Goal: Task Accomplishment & Management: Manage account settings

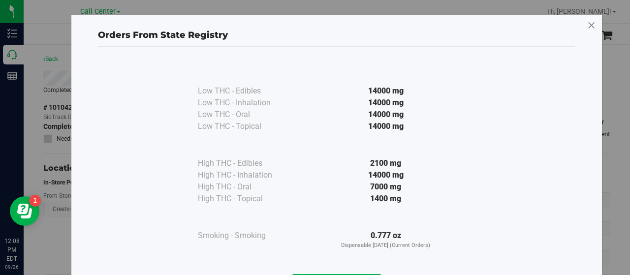
scroll to position [106, 0]
click at [588, 23] on icon at bounding box center [591, 26] width 9 height 16
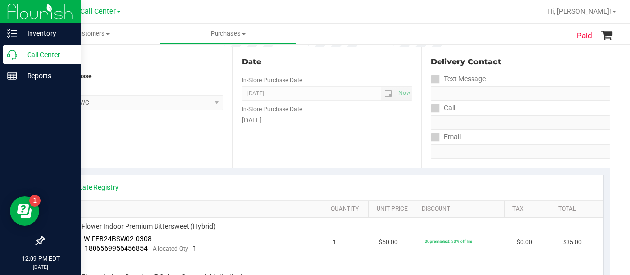
click at [17, 60] on p "Call Center" at bounding box center [46, 55] width 59 height 12
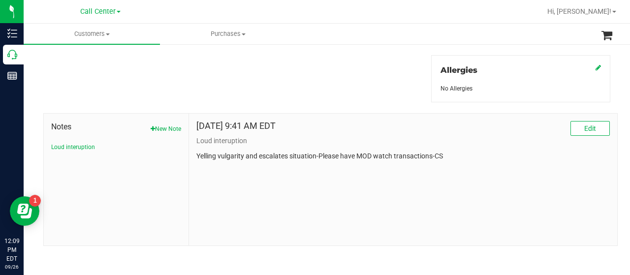
scroll to position [434, 0]
drag, startPoint x: 444, startPoint y: 150, endPoint x: 457, endPoint y: 188, distance: 40.9
click at [457, 188] on div "[DATE] 9:41 AM EDT Edit Loud interuption Yelling vulgarity and escalates situat…" at bounding box center [403, 180] width 428 height 132
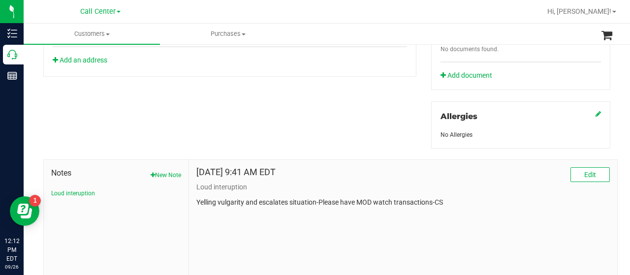
scroll to position [387, 0]
click at [584, 173] on span "Edit" at bounding box center [590, 175] width 12 height 8
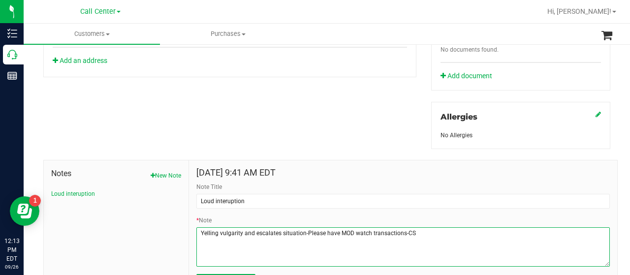
click at [439, 240] on textarea "* Note" at bounding box center [402, 246] width 413 height 39
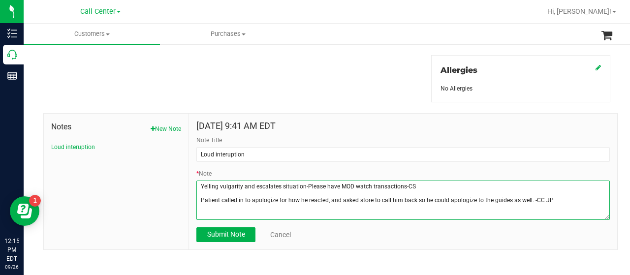
scroll to position [435, 0]
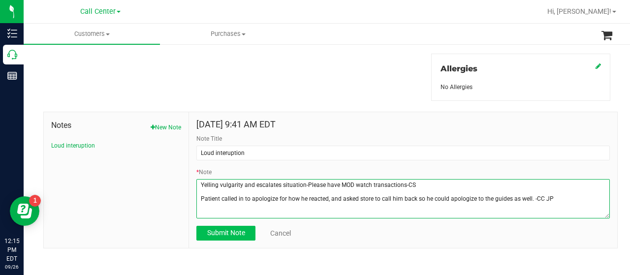
type textarea "Yelling vulgarity and escalates situation-Please have MOD watch transactions-CS…"
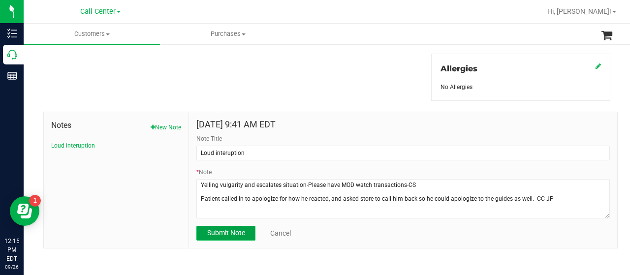
click at [227, 234] on span "Submit Note" at bounding box center [226, 233] width 38 height 8
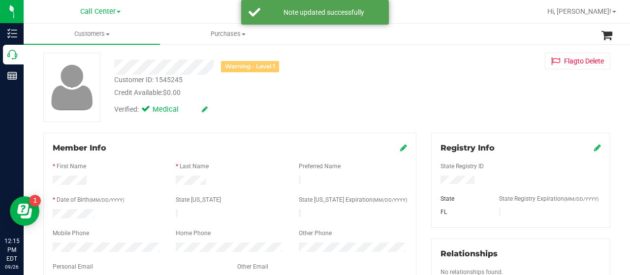
scroll to position [42, 0]
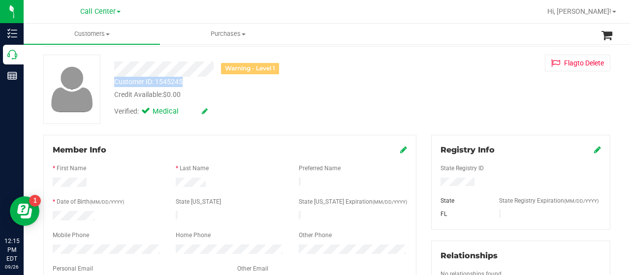
drag, startPoint x: 182, startPoint y: 81, endPoint x: 110, endPoint y: 81, distance: 72.3
click at [110, 81] on div "Customer ID: 1545245 Credit Available: $0.00" at bounding box center [252, 88] width 291 height 23
copy div "Customer ID: 1545245"
click at [507, 121] on div "Warning - Level 1 Customer ID: 1545245 Credit Available: $0.00 Verified: Medica…" at bounding box center [327, 89] width 582 height 69
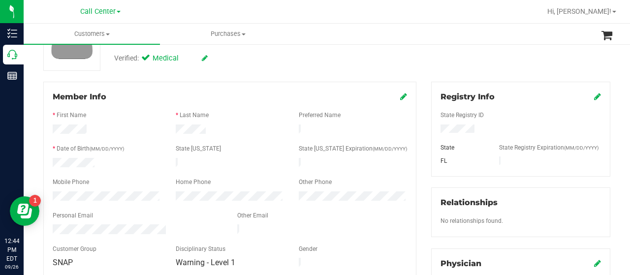
scroll to position [0, 0]
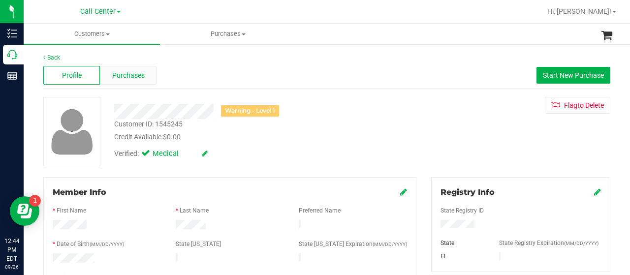
click at [129, 78] on span "Purchases" at bounding box center [128, 75] width 32 height 10
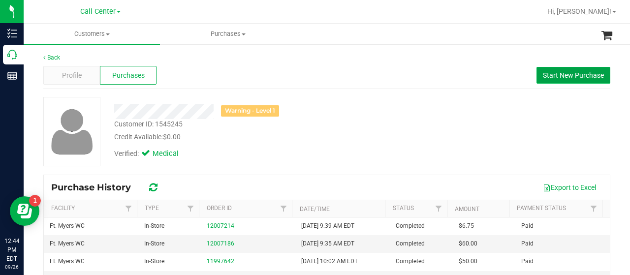
click at [549, 67] on button "Start New Purchase" at bounding box center [573, 75] width 74 height 17
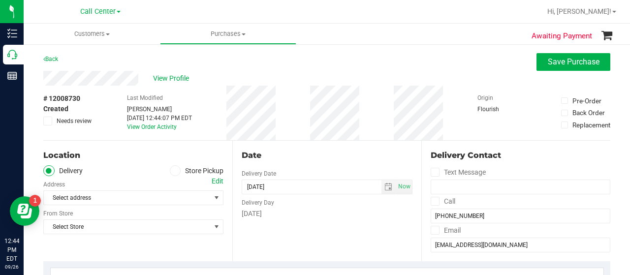
click at [173, 171] on icon at bounding box center [175, 171] width 6 height 0
click at [0, 0] on input "Store Pickup" at bounding box center [0, 0] width 0 height 0
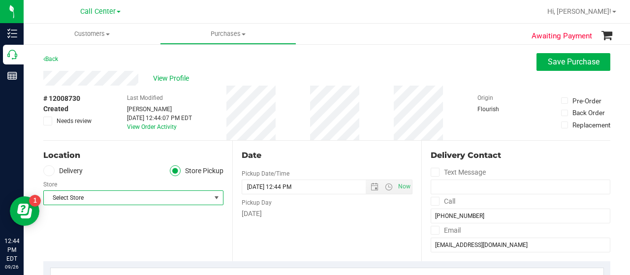
click at [182, 200] on span "Select Store" at bounding box center [127, 198] width 167 height 14
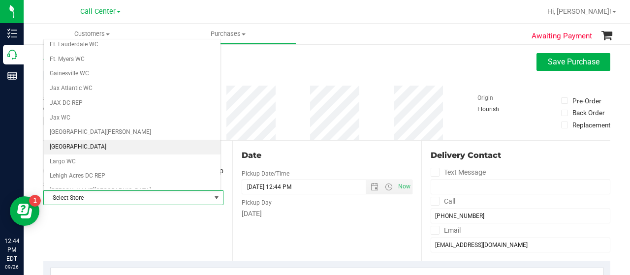
scroll to position [179, 0]
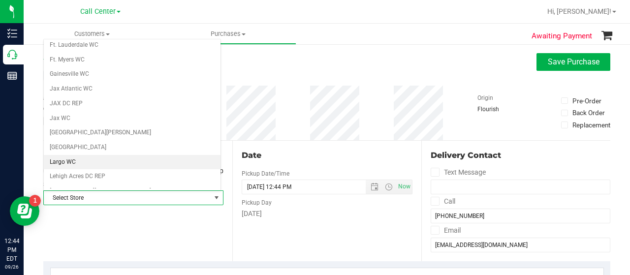
click at [119, 157] on li "Largo WC" at bounding box center [132, 162] width 177 height 15
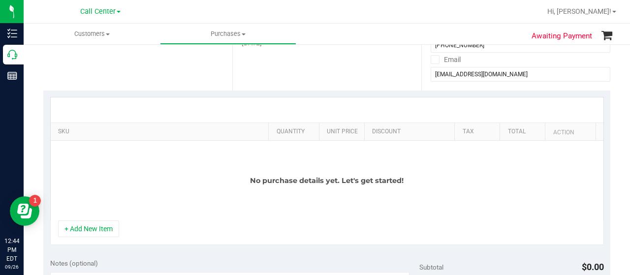
scroll to position [171, 0]
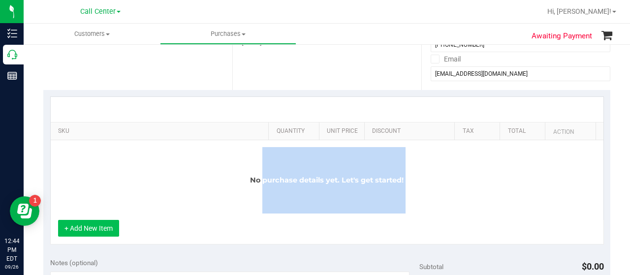
drag, startPoint x: 254, startPoint y: 155, endPoint x: 93, endPoint y: 225, distance: 175.4
click at [93, 225] on div "SKU Quantity Unit Price Discount Tax Total Action No purchase details yet. Let'…" at bounding box center [327, 170] width 554 height 148
click at [93, 225] on button "+ Add New Item" at bounding box center [88, 228] width 61 height 17
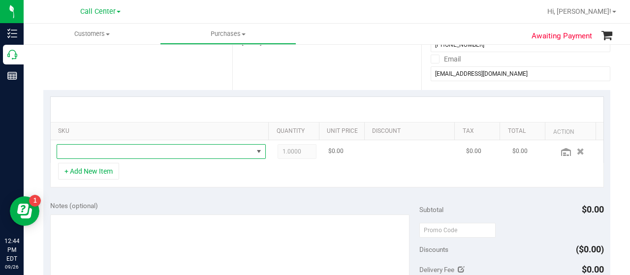
click at [118, 157] on span "NO DATA FOUND" at bounding box center [155, 152] width 196 height 14
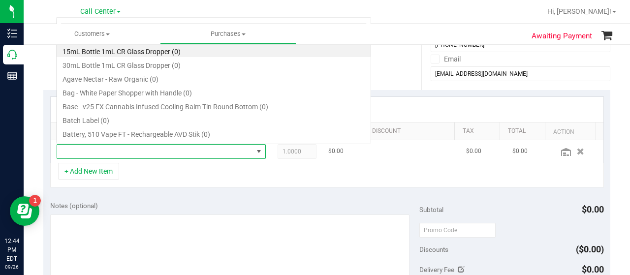
scroll to position [14, 198]
type input "yuzu"
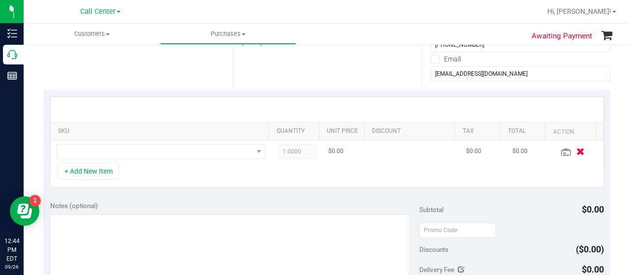
click at [572, 149] on button "button" at bounding box center [580, 151] width 17 height 10
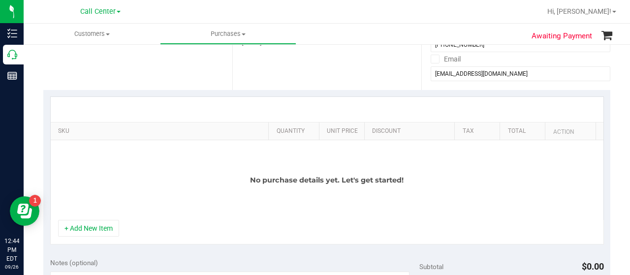
scroll to position [0, 0]
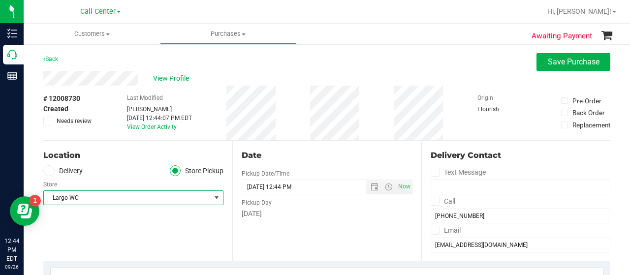
click at [216, 196] on span "select" at bounding box center [217, 198] width 8 height 8
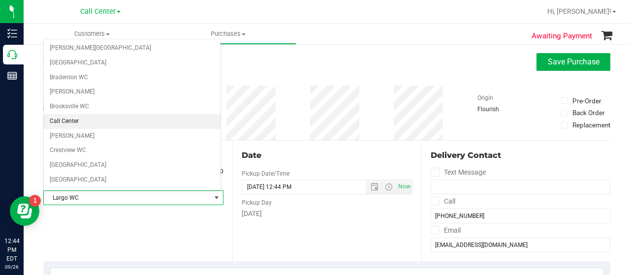
click at [154, 115] on li "Call Center" at bounding box center [132, 121] width 177 height 15
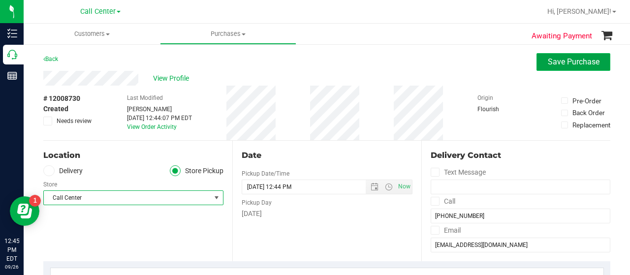
click at [566, 65] on span "Save Purchase" at bounding box center [574, 61] width 52 height 9
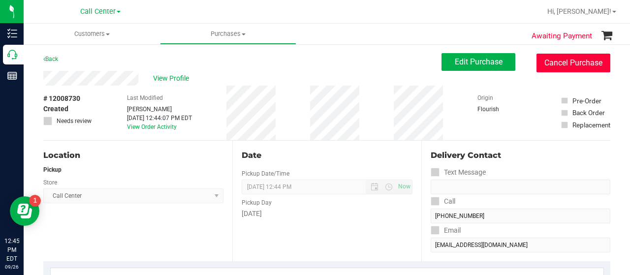
click at [566, 65] on button "Cancel Purchase" at bounding box center [573, 63] width 74 height 19
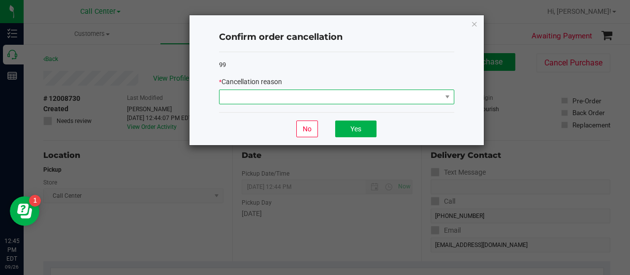
click at [437, 97] on span at bounding box center [330, 97] width 222 height 14
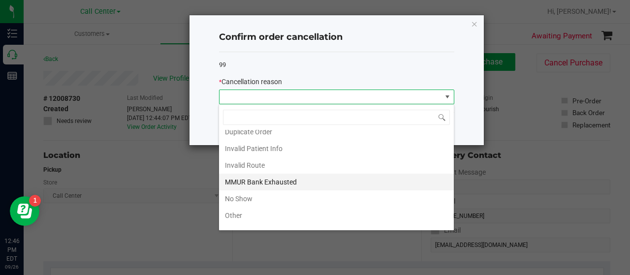
scroll to position [24, 0]
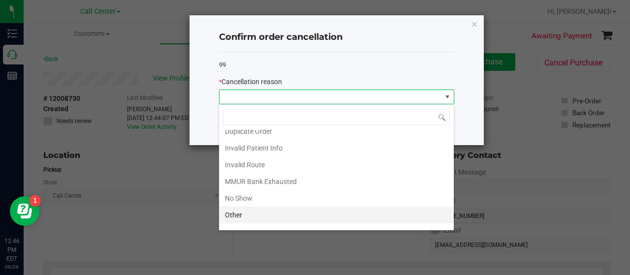
click at [305, 212] on li "Other" at bounding box center [336, 215] width 235 height 17
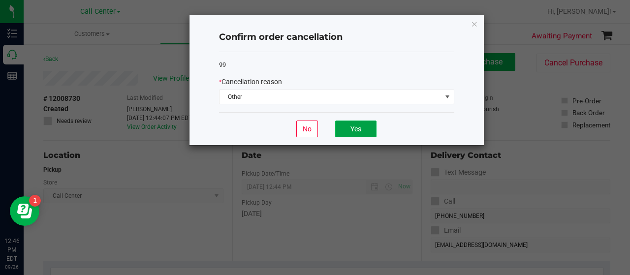
click at [346, 128] on button "Yes" at bounding box center [355, 129] width 41 height 17
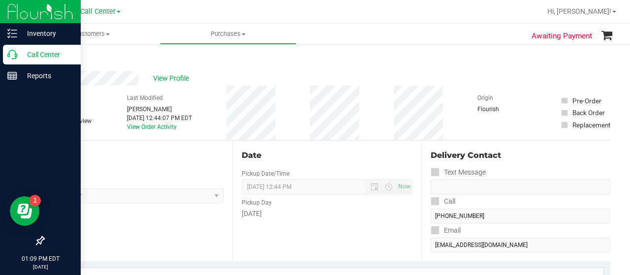
click at [17, 56] on icon at bounding box center [12, 55] width 10 height 10
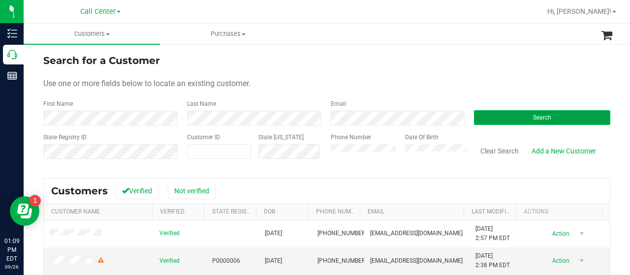
click at [515, 119] on button "Search" at bounding box center [542, 117] width 136 height 15
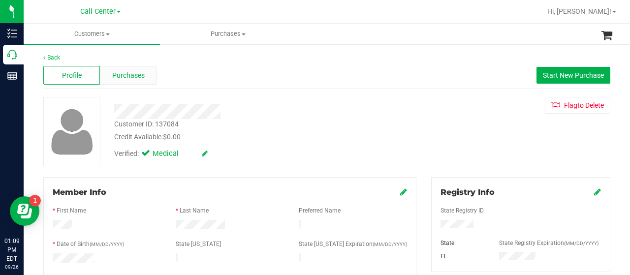
click at [131, 71] on span "Purchases" at bounding box center [128, 75] width 32 height 10
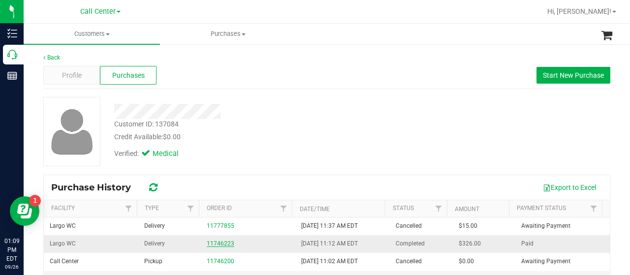
click at [209, 243] on link "11746223" at bounding box center [221, 243] width 28 height 7
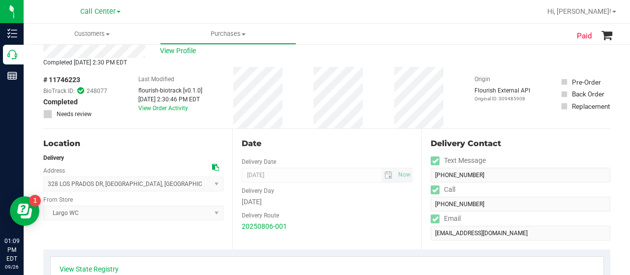
scroll to position [28, 0]
click at [214, 165] on icon at bounding box center [215, 166] width 7 height 7
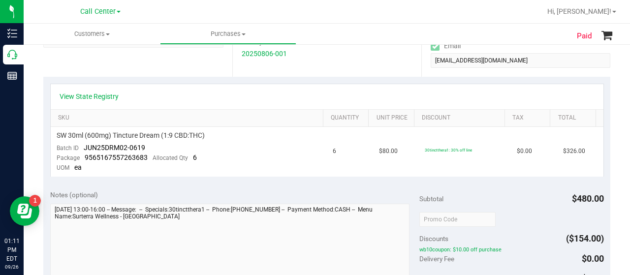
scroll to position [189, 0]
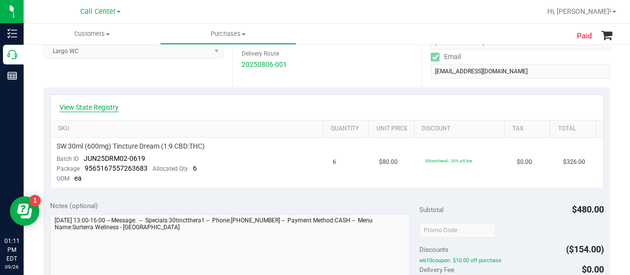
click at [87, 109] on link "View State Registry" at bounding box center [89, 107] width 59 height 10
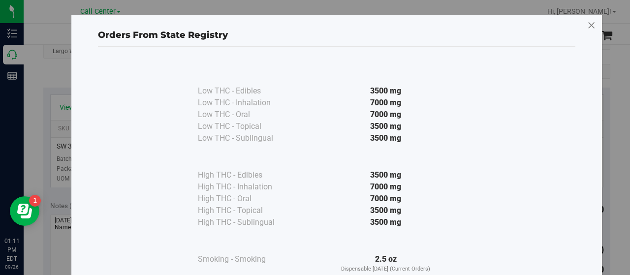
click at [587, 25] on icon at bounding box center [591, 26] width 9 height 16
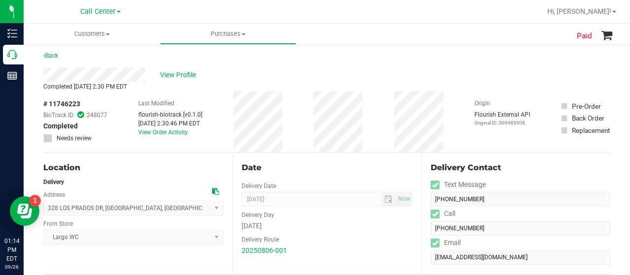
scroll to position [2, 0]
click at [187, 74] on span "View Profile" at bounding box center [179, 76] width 39 height 10
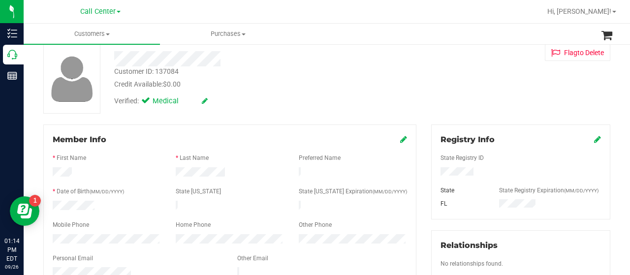
scroll to position [54, 0]
click at [111, 60] on div at bounding box center [252, 57] width 291 height 15
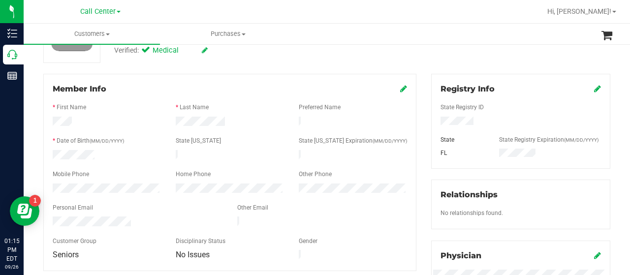
scroll to position [104, 0]
click at [43, 179] on div "Member Info * First Name * Last Name Preferred Name * Date of Birth (MM/DD/YYYY…" at bounding box center [229, 171] width 373 height 197
click at [46, 216] on div at bounding box center [137, 222] width 185 height 12
drag, startPoint x: 468, startPoint y: 119, endPoint x: 430, endPoint y: 119, distance: 38.9
click at [433, 119] on div at bounding box center [520, 121] width 175 height 11
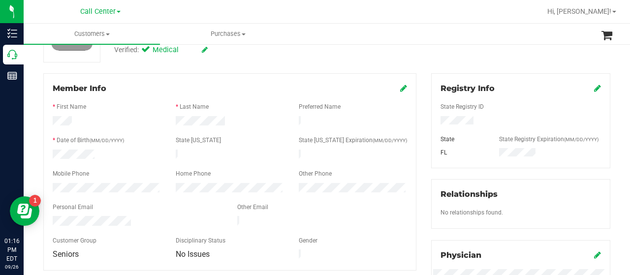
scroll to position [0, 0]
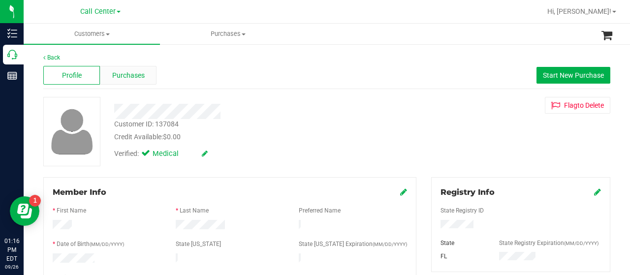
click at [127, 78] on span "Purchases" at bounding box center [128, 75] width 32 height 10
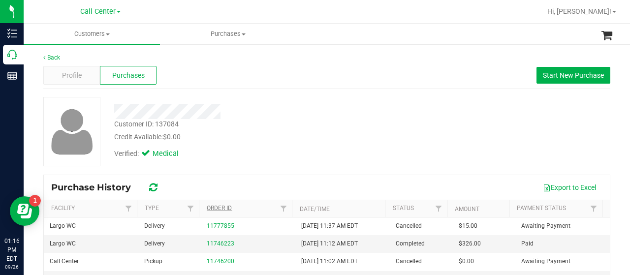
scroll to position [29, 0]
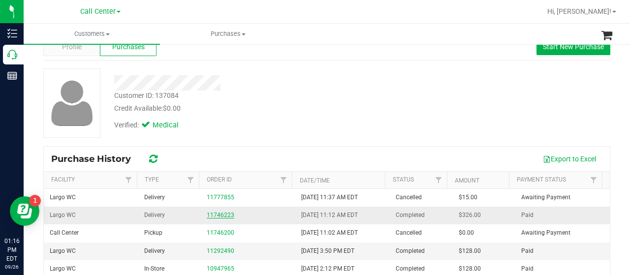
click at [212, 213] on link "11746223" at bounding box center [221, 215] width 28 height 7
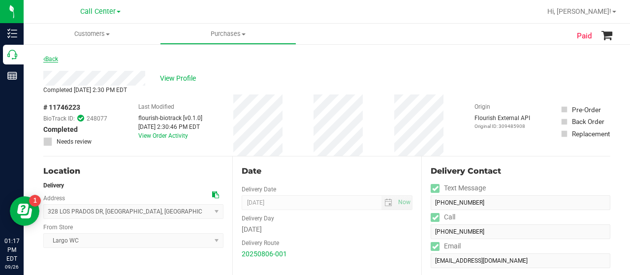
click at [50, 59] on link "Back" at bounding box center [50, 59] width 15 height 7
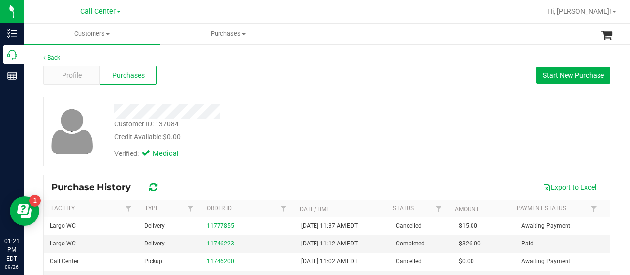
click at [154, 188] on icon at bounding box center [153, 188] width 8 height 10
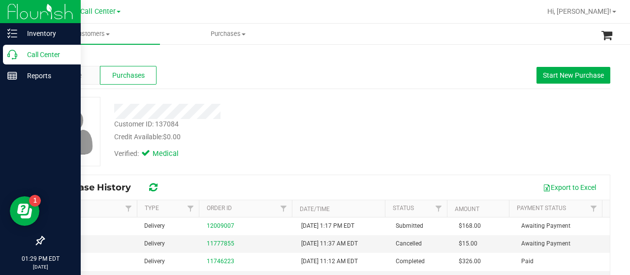
click at [4, 57] on div "Call Center" at bounding box center [42, 55] width 78 height 20
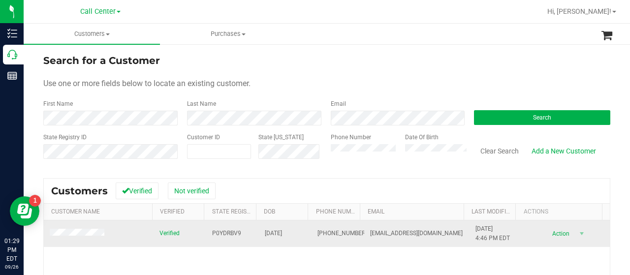
click at [93, 233] on span at bounding box center [79, 234] width 58 height 10
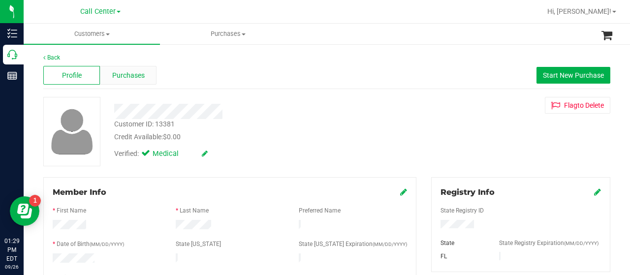
click at [130, 73] on span "Purchases" at bounding box center [128, 75] width 32 height 10
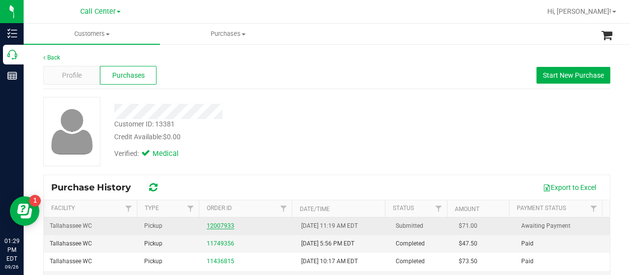
click at [209, 225] on link "12007933" at bounding box center [221, 225] width 28 height 7
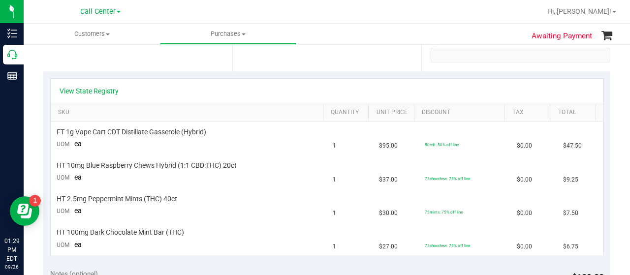
scroll to position [194, 0]
click at [95, 87] on link "View State Registry" at bounding box center [89, 91] width 59 height 10
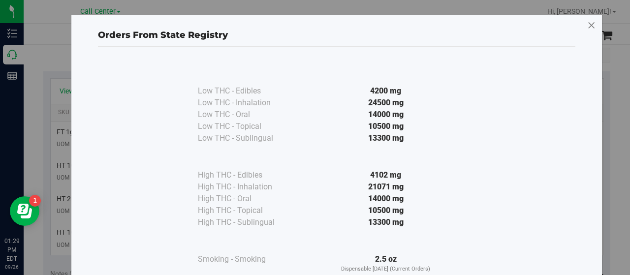
click at [587, 25] on icon at bounding box center [591, 26] width 9 height 16
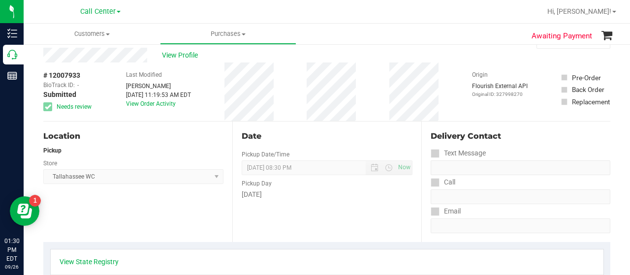
scroll to position [22, 0]
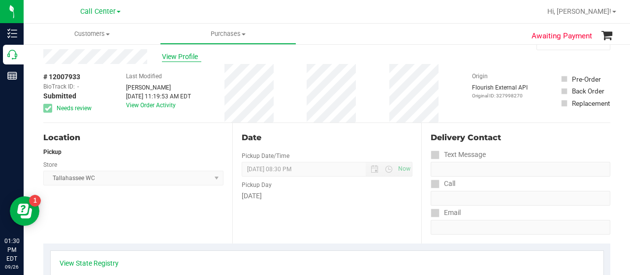
click at [178, 58] on span "View Profile" at bounding box center [181, 57] width 39 height 10
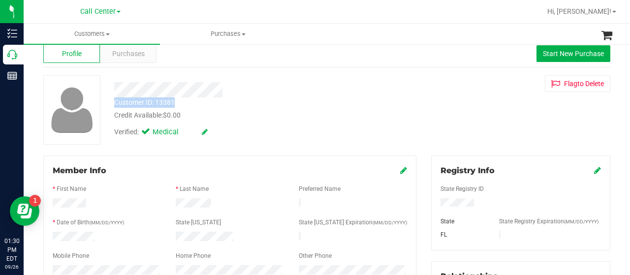
drag, startPoint x: 178, startPoint y: 103, endPoint x: 113, endPoint y: 101, distance: 64.5
click at [113, 101] on div "Customer ID: 13381 Credit Available: $0.00" at bounding box center [252, 108] width 291 height 23
copy div "Customer ID: 13381"
click at [131, 57] on span "Purchases" at bounding box center [128, 54] width 32 height 10
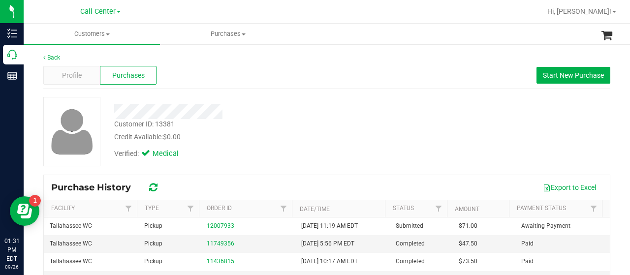
click at [502, 140] on div "Customer ID: 13381 Credit Available: $0.00 Verified: Medical" at bounding box center [327, 131] width 582 height 69
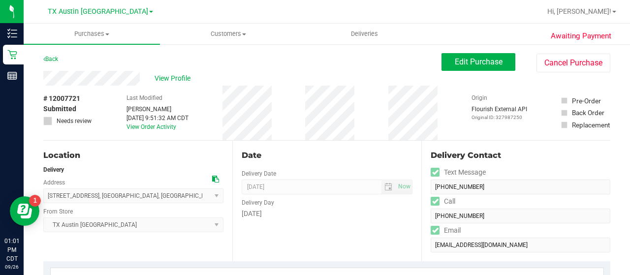
scroll to position [26, 0]
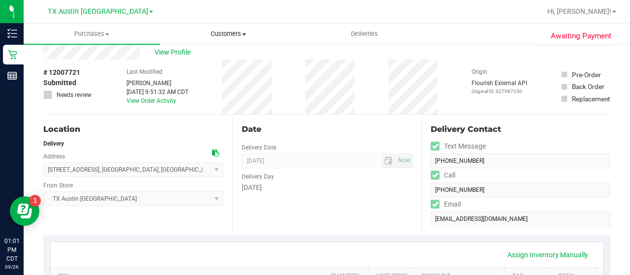
click at [230, 31] on span "Customers" at bounding box center [227, 34] width 135 height 9
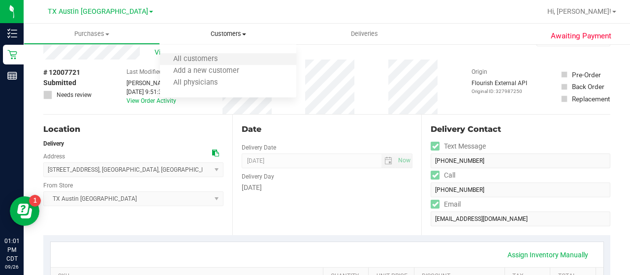
click at [219, 54] on li "All customers" at bounding box center [228, 60] width 136 height 12
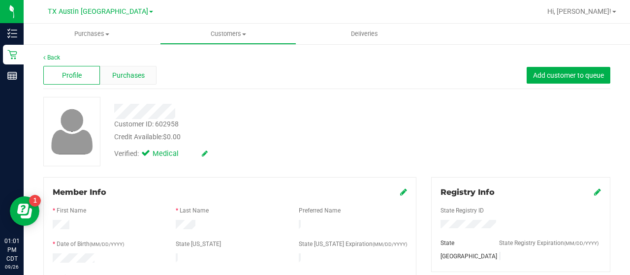
click at [138, 70] on span "Purchases" at bounding box center [128, 75] width 32 height 10
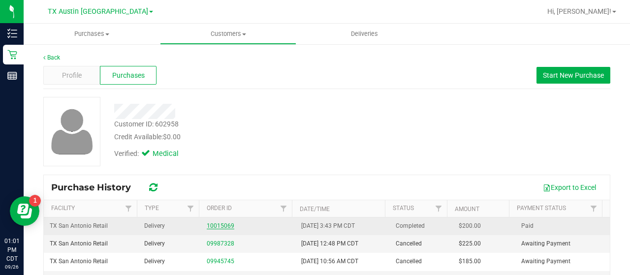
click at [213, 222] on link "10015069" at bounding box center [221, 225] width 28 height 7
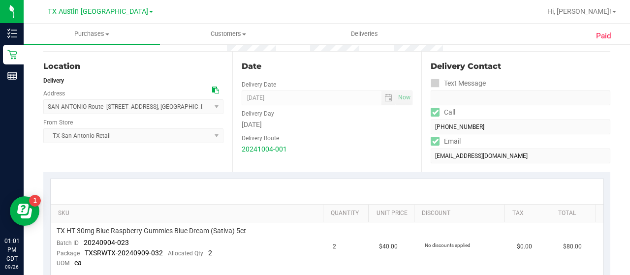
scroll to position [97, 0]
click at [214, 88] on icon at bounding box center [215, 91] width 7 height 7
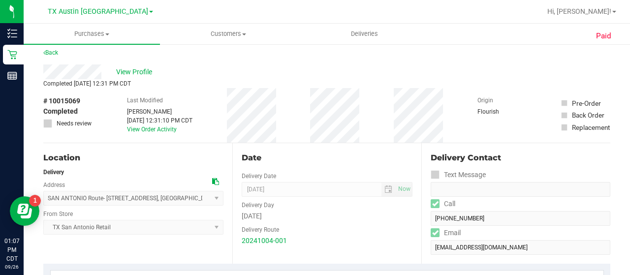
scroll to position [0, 0]
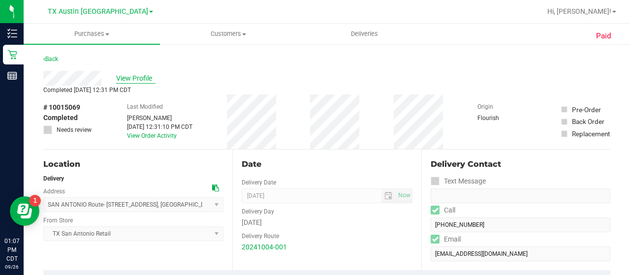
click at [139, 79] on span "View Profile" at bounding box center [135, 78] width 39 height 10
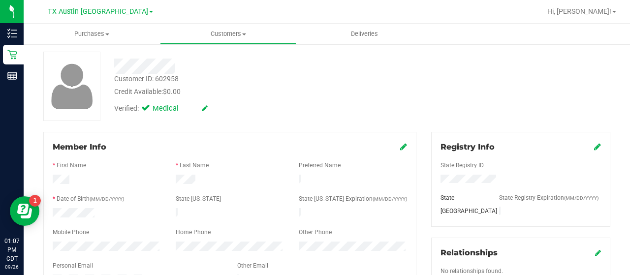
scroll to position [45, 0]
click at [400, 146] on icon at bounding box center [403, 147] width 7 height 8
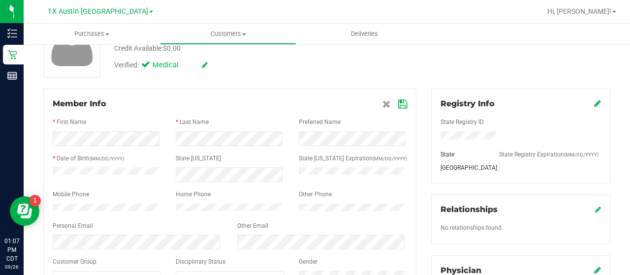
scroll to position [88, 0]
click at [51, 212] on div at bounding box center [106, 209] width 123 height 10
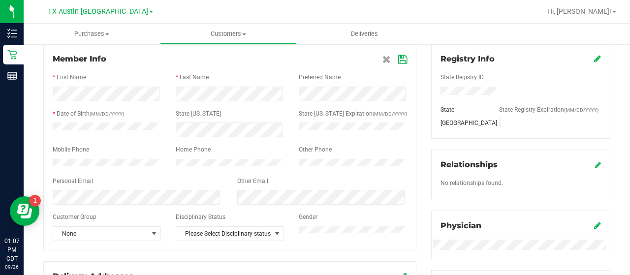
scroll to position [133, 0]
click at [51, 196] on div at bounding box center [137, 197] width 185 height 15
click at [398, 62] on icon at bounding box center [402, 60] width 9 height 8
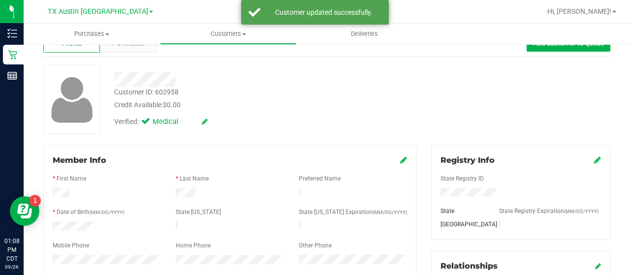
scroll to position [27, 0]
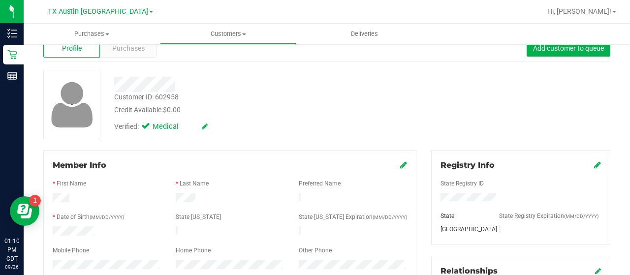
drag, startPoint x: 96, startPoint y: 229, endPoint x: 52, endPoint y: 228, distance: 44.3
click at [52, 228] on div at bounding box center [106, 232] width 123 height 12
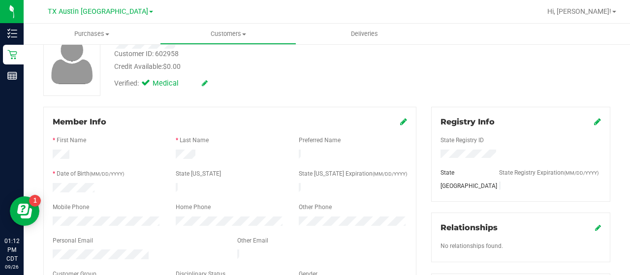
click at [51, 217] on div at bounding box center [106, 223] width 123 height 12
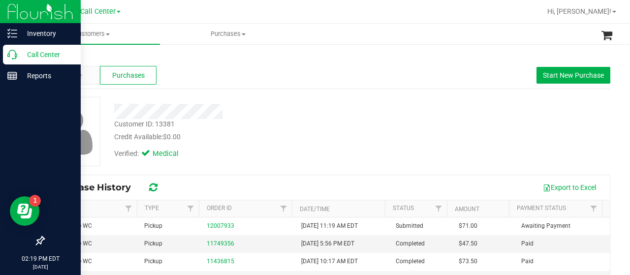
drag, startPoint x: 0, startPoint y: 0, endPoint x: 11, endPoint y: 53, distance: 53.8
click at [11, 53] on icon at bounding box center [12, 55] width 10 height 10
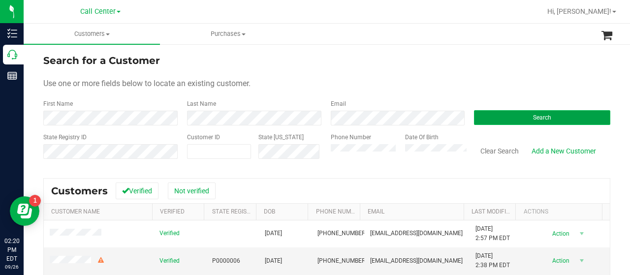
click at [514, 114] on button "Search" at bounding box center [542, 117] width 136 height 15
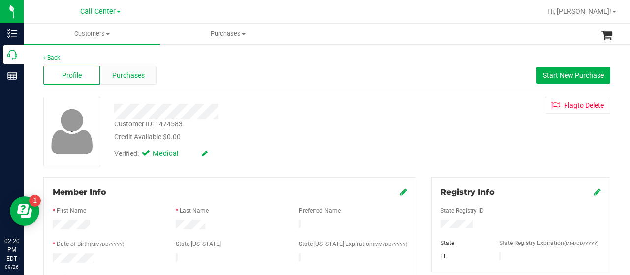
click at [132, 68] on div "Purchases" at bounding box center [128, 75] width 57 height 19
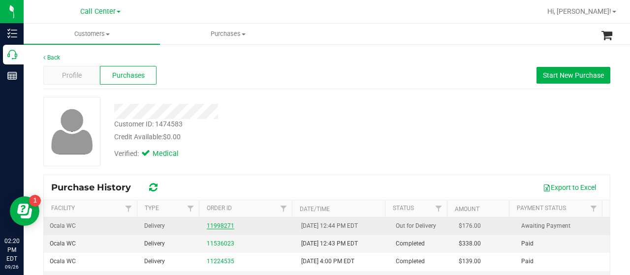
click at [211, 226] on link "11998271" at bounding box center [221, 225] width 28 height 7
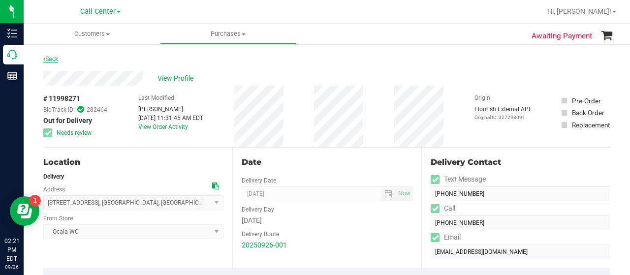
click at [52, 60] on link "Back" at bounding box center [50, 59] width 15 height 7
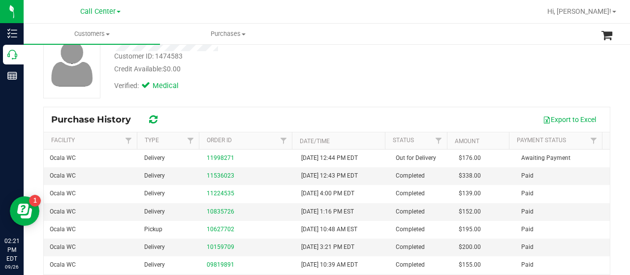
scroll to position [67, 0]
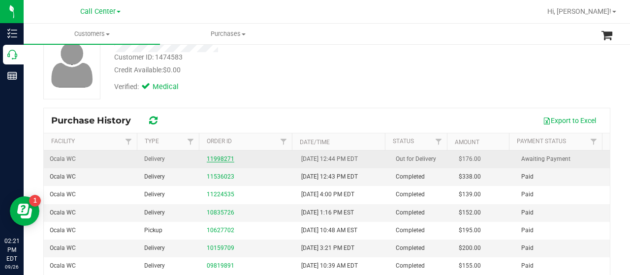
click at [216, 157] on link "11998271" at bounding box center [221, 158] width 28 height 7
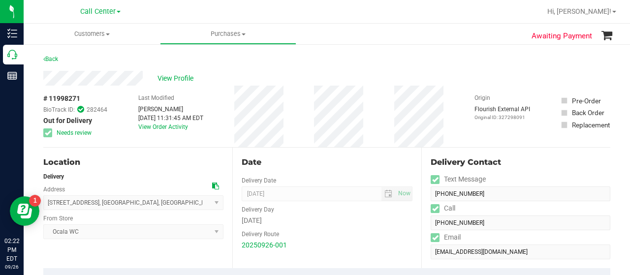
scroll to position [11, 0]
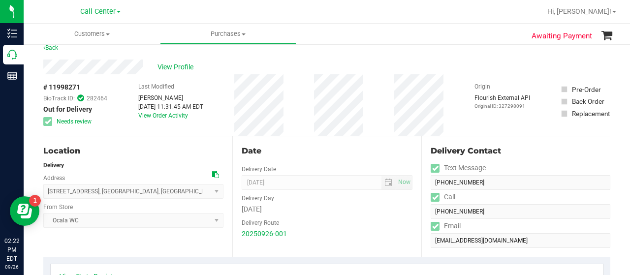
click at [540, 132] on div "# 11998271 BioTrack ID: 282464 Out for Delivery Needs review Last Modified Nico…" at bounding box center [326, 105] width 567 height 62
click at [177, 68] on span "View Profile" at bounding box center [176, 67] width 39 height 10
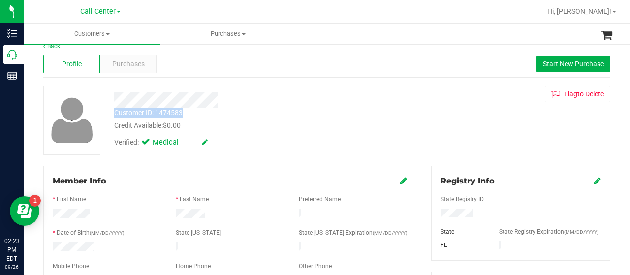
drag, startPoint x: 184, startPoint y: 113, endPoint x: 113, endPoint y: 114, distance: 70.9
click at [113, 114] on div "Customer ID: 1474583 Credit Available: $0.00" at bounding box center [252, 119] width 291 height 23
copy div "Customer ID: 1474583"
click at [144, 66] on div "Purchases" at bounding box center [128, 64] width 57 height 19
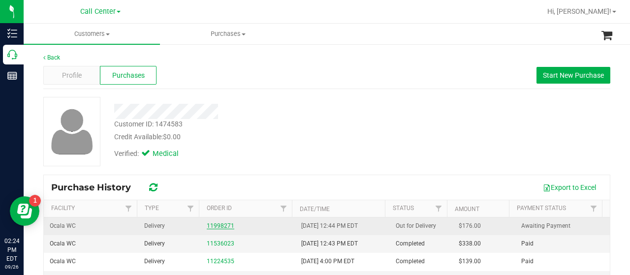
click at [215, 223] on link "11998271" at bounding box center [221, 225] width 28 height 7
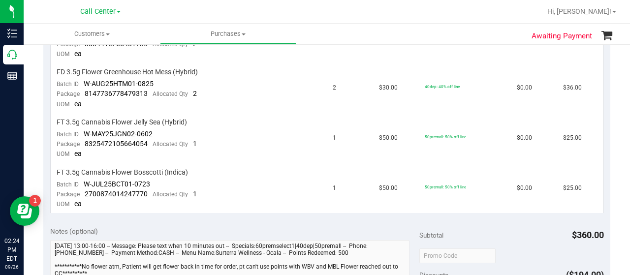
scroll to position [354, 0]
click at [373, 228] on div "Notes (optional)" at bounding box center [234, 232] width 369 height 10
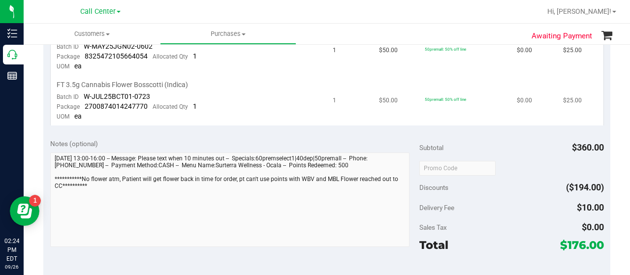
scroll to position [442, 0]
click at [529, 133] on div "Notes (optional) Subtotal $360.00 Discounts ($194.00) Delivery Fee $10.00 Sales…" at bounding box center [326, 221] width 567 height 177
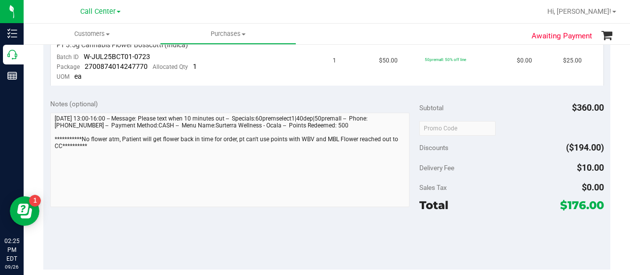
scroll to position [483, 0]
click at [596, 164] on div "Notes (optional) Subtotal $360.00 Discounts ($194.00) Delivery Fee $10.00 Sales…" at bounding box center [326, 180] width 567 height 177
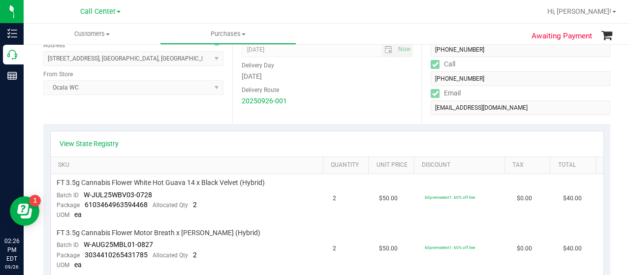
scroll to position [145, 0]
